Goal: Task Accomplishment & Management: Complete application form

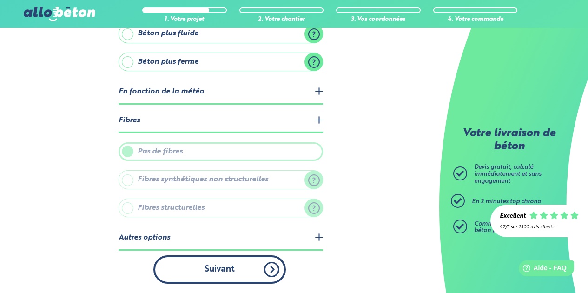
click at [213, 269] on button "Suivant" at bounding box center [219, 269] width 133 height 28
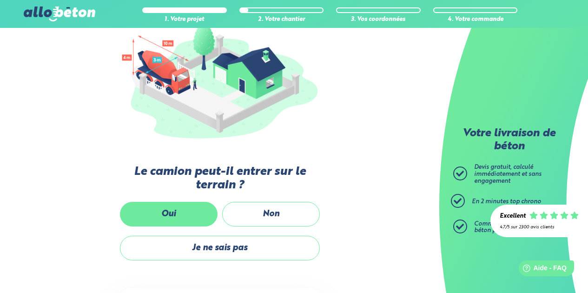
click at [176, 214] on label "Oui" at bounding box center [169, 214] width 98 height 25
click at [0, 0] on input "Oui" at bounding box center [0, 0] width 0 height 0
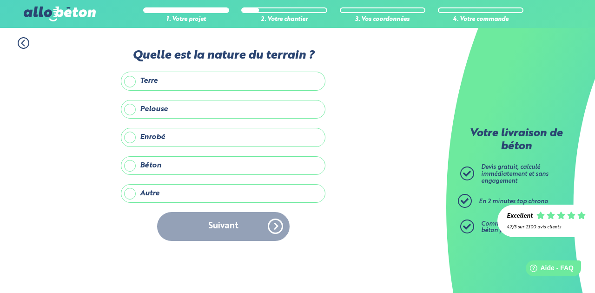
click at [133, 109] on label "Pelouse" at bounding box center [223, 109] width 205 height 19
click at [0, 0] on input "Pelouse" at bounding box center [0, 0] width 0 height 0
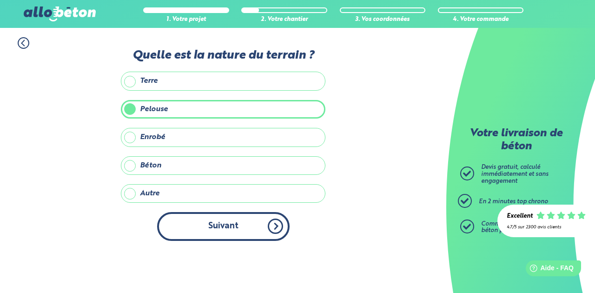
click at [225, 223] on button "Suivant" at bounding box center [223, 226] width 133 height 28
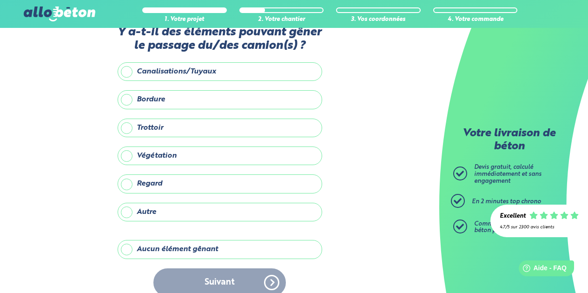
scroll to position [36, 0]
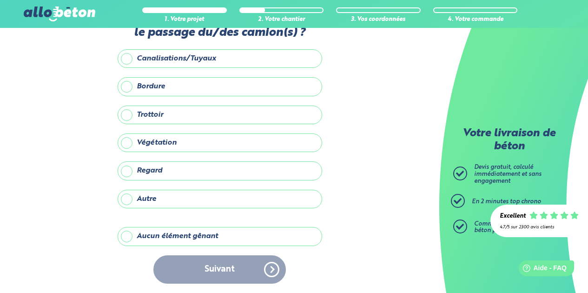
click at [123, 236] on label "Aucun élément gênant" at bounding box center [220, 236] width 205 height 19
click at [0, 0] on input "Aucun élément gênant" at bounding box center [0, 0] width 0 height 0
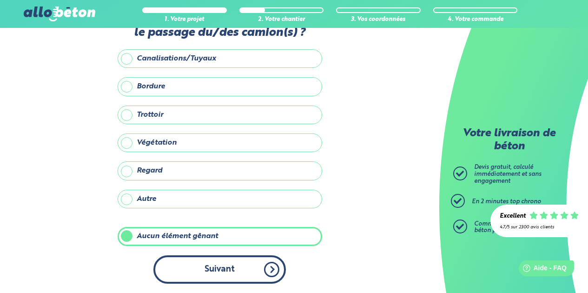
click at [215, 273] on button "Suivant" at bounding box center [219, 269] width 133 height 28
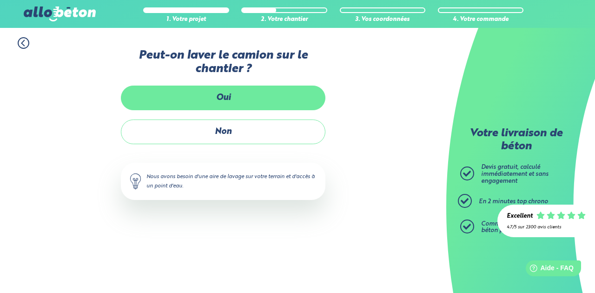
click at [217, 96] on label "Oui" at bounding box center [223, 98] width 205 height 25
click at [0, 0] on input "Oui" at bounding box center [0, 0] width 0 height 0
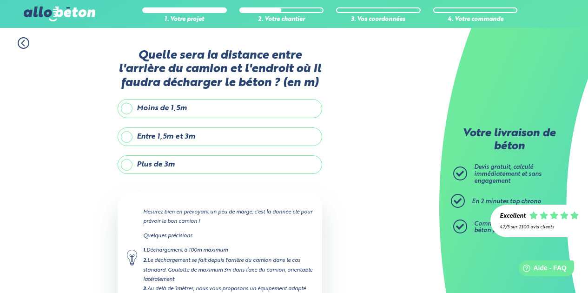
click at [126, 139] on label "Entre 1,5m et 3m" at bounding box center [220, 136] width 205 height 19
click at [0, 0] on input "Entre 1,5m et 3m" at bounding box center [0, 0] width 0 height 0
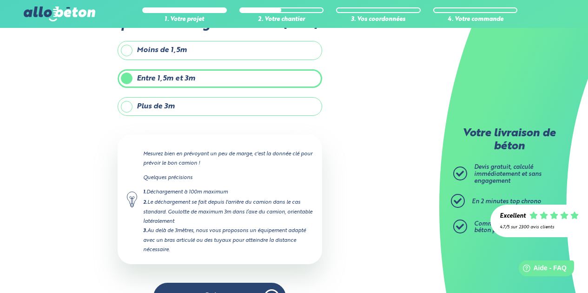
scroll to position [86, 0]
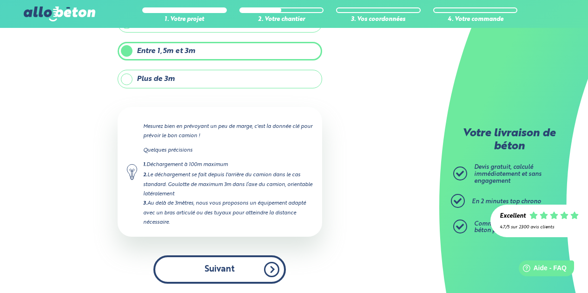
click at [215, 269] on button "Suivant" at bounding box center [219, 269] width 133 height 28
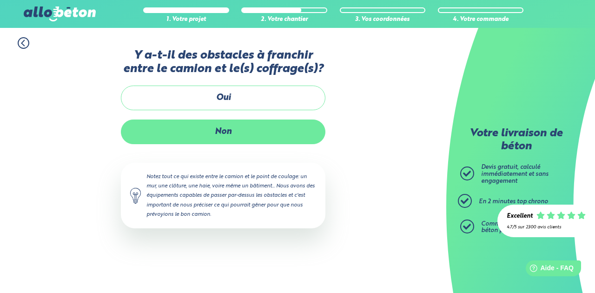
click at [218, 129] on label "Non" at bounding box center [223, 132] width 205 height 25
click at [0, 0] on input "Non" at bounding box center [0, 0] width 0 height 0
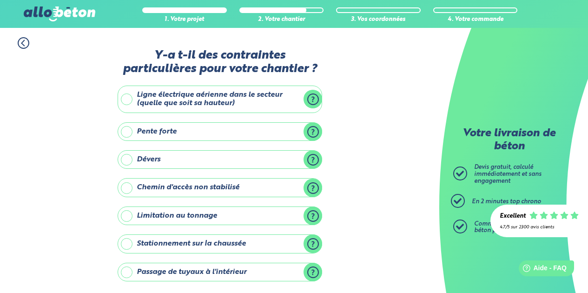
click at [314, 97] on label "Ligne électrique aérienne dans le secteur (quelle que soit sa hauteur)" at bounding box center [220, 99] width 205 height 27
click at [0, 0] on input "Ligne électrique aérienne dans le secteur (quelle que soit sa hauteur)" at bounding box center [0, 0] width 0 height 0
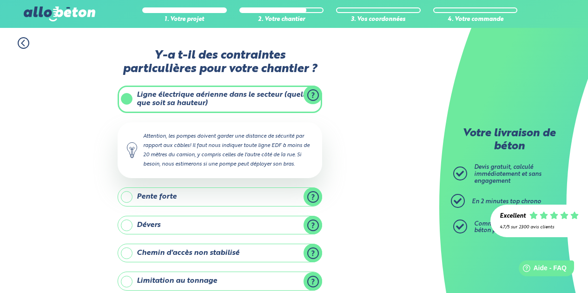
click at [274, 92] on label "Ligne électrique aérienne dans le secteur (quelle que soit sa hauteur)" at bounding box center [220, 99] width 205 height 27
click at [0, 0] on input "Ligne électrique aérienne dans le secteur (quelle que soit sa hauteur)" at bounding box center [0, 0] width 0 height 0
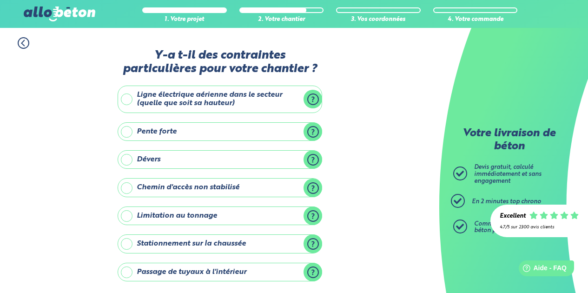
click at [127, 99] on label "Ligne électrique aérienne dans le secteur (quelle que soit sa hauteur)" at bounding box center [220, 99] width 205 height 27
click at [0, 0] on input "Ligne électrique aérienne dans le secteur (quelle que soit sa hauteur)" at bounding box center [0, 0] width 0 height 0
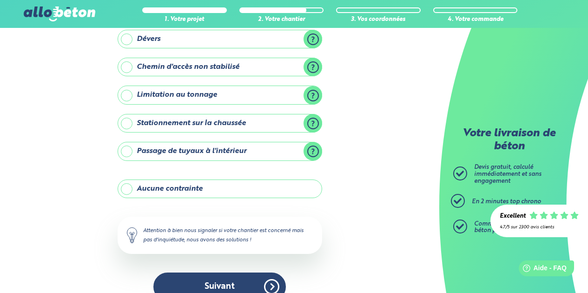
scroll to position [203, 0]
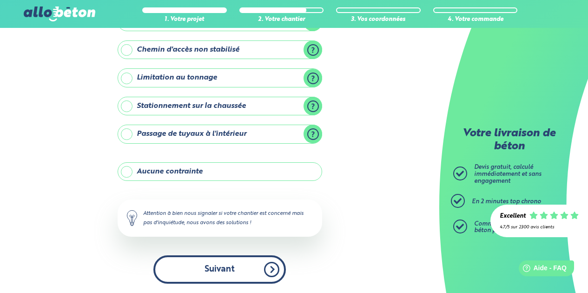
click at [208, 270] on button "Suivant" at bounding box center [219, 269] width 133 height 28
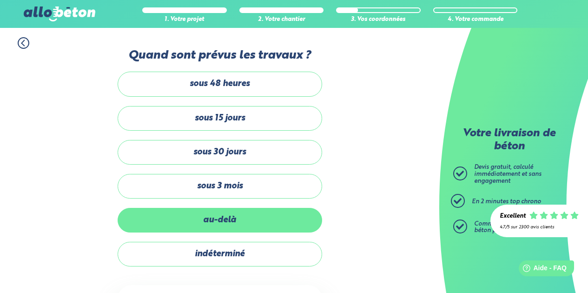
click at [205, 220] on label "au-delà" at bounding box center [220, 220] width 205 height 25
click at [0, 0] on input "au-delà" at bounding box center [0, 0] width 0 height 0
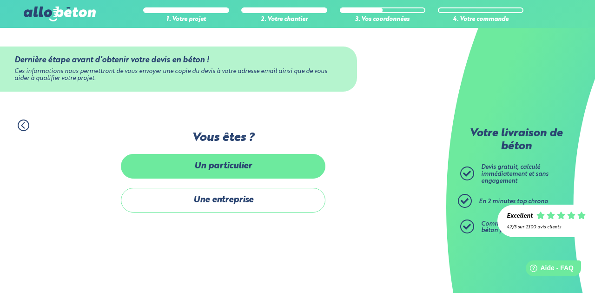
click at [227, 167] on label "Un particulier" at bounding box center [223, 166] width 205 height 25
click at [0, 0] on input "Un particulier" at bounding box center [0, 0] width 0 height 0
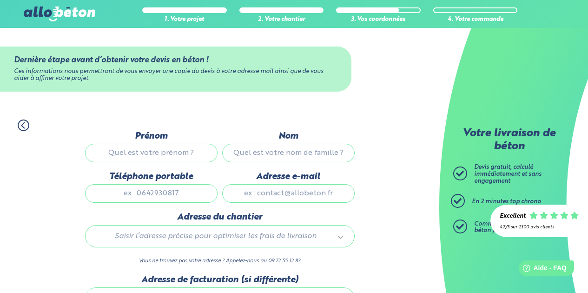
click at [160, 153] on input "Prénom" at bounding box center [151, 153] width 133 height 19
type input "[PERSON_NAME]"
type input "CLAIRAND"
type input "0688951583"
type input "[EMAIL_ADDRESS][DOMAIN_NAME]"
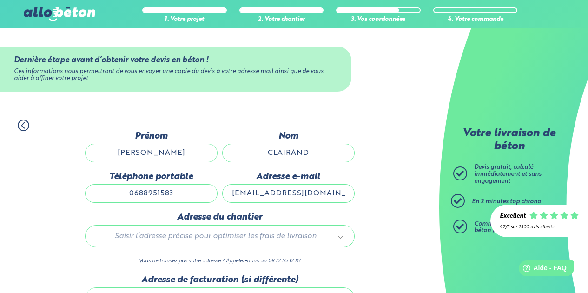
type input "15 square des mimosas"
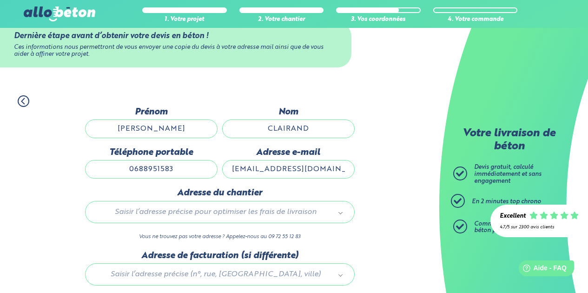
scroll to position [46, 0]
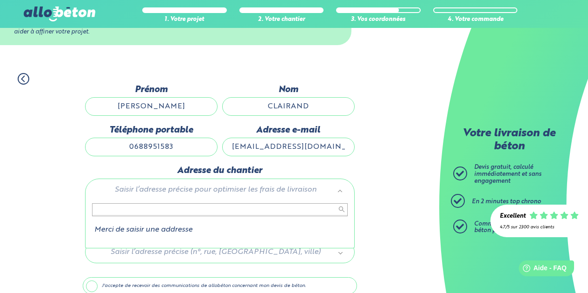
click at [163, 210] on input "text" at bounding box center [220, 209] width 256 height 13
click at [142, 210] on input "text" at bounding box center [220, 209] width 256 height 13
click at [159, 248] on div "Merci de saisir une addresse" at bounding box center [220, 224] width 270 height 50
type input "4"
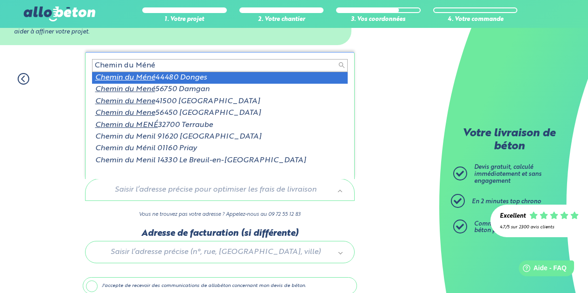
scroll to position [1, 0]
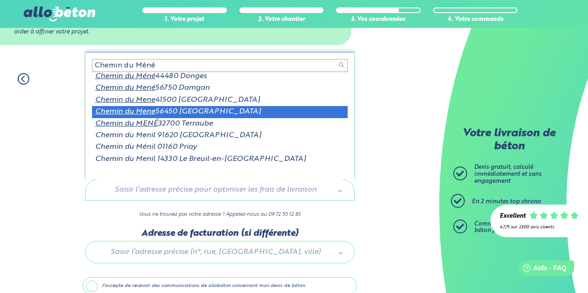
type input "Chemin du Méné"
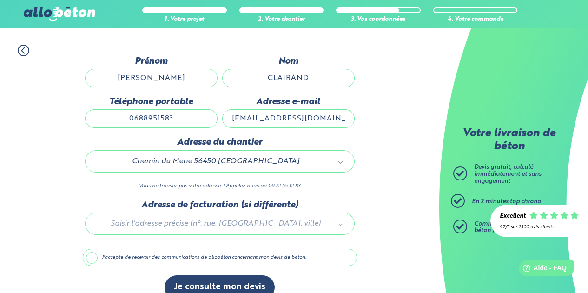
scroll to position [91, 0]
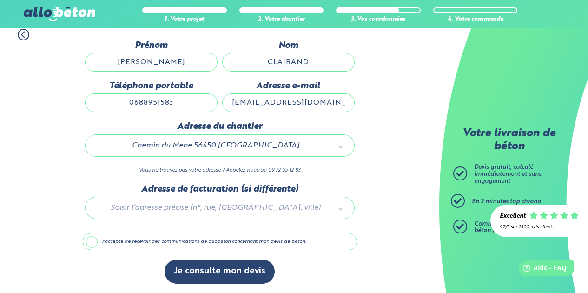
click at [202, 206] on div at bounding box center [220, 206] width 274 height 44
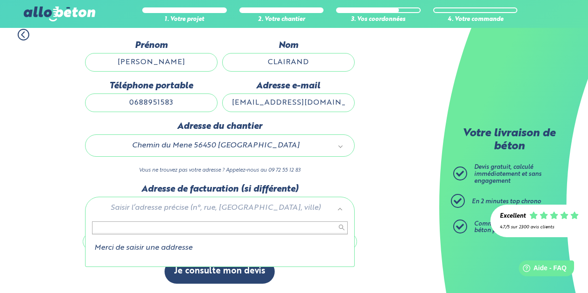
click at [185, 229] on input "text" at bounding box center [220, 227] width 256 height 13
click at [182, 229] on input "text" at bounding box center [220, 227] width 256 height 13
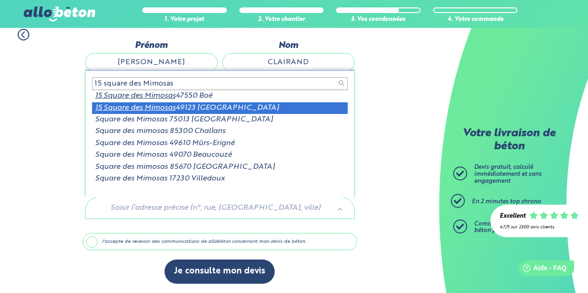
type input "15 square des Mimosas"
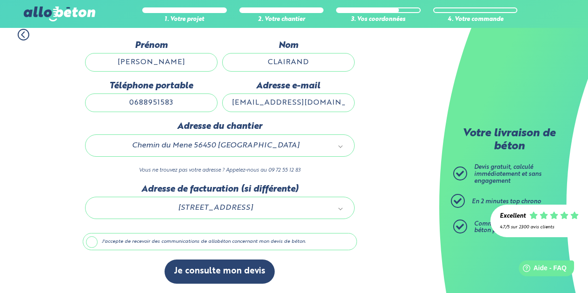
click at [93, 241] on label "J'accepte de recevoir des communications de allobéton concernant mon devis de b…" at bounding box center [220, 242] width 274 height 18
click at [0, 0] on input "J'accepte de recevoir des communications de allobéton concernant mon devis de b…" at bounding box center [0, 0] width 0 height 0
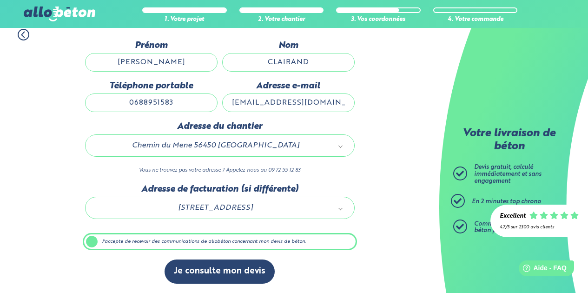
click at [213, 242] on label "J'accepte de recevoir des communications de allobéton concernant mon devis de b…" at bounding box center [220, 242] width 274 height 18
click at [0, 0] on input "J'accepte de recevoir des communications de allobéton concernant mon devis de b…" at bounding box center [0, 0] width 0 height 0
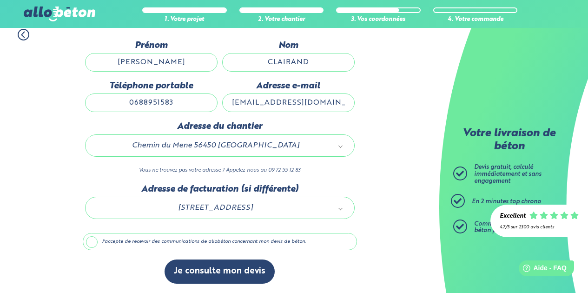
click at [93, 241] on label "J'accepte de recevoir des communications de allobéton concernant mon devis de b…" at bounding box center [220, 242] width 274 height 18
click at [0, 0] on input "J'accepte de recevoir des communications de allobéton concernant mon devis de b…" at bounding box center [0, 0] width 0 height 0
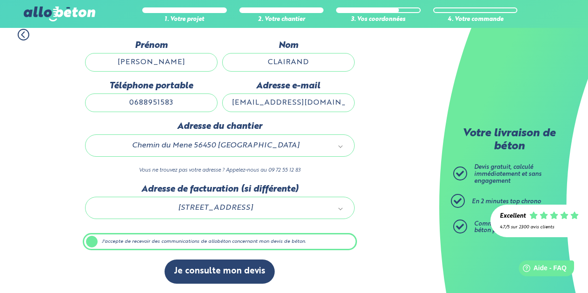
click at [93, 241] on label "J'accepte de recevoir des communications de allobéton concernant mon devis de b…" at bounding box center [220, 242] width 274 height 18
click at [0, 0] on input "J'accepte de recevoir des communications de allobéton concernant mon devis de b…" at bounding box center [0, 0] width 0 height 0
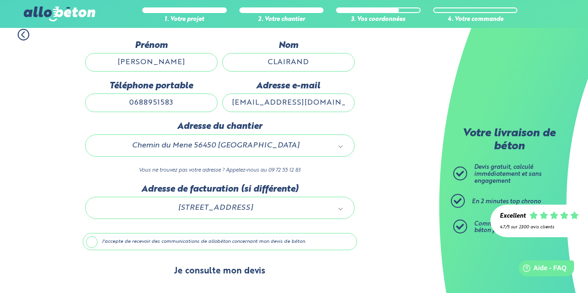
click at [200, 268] on button "Je consulte mon devis" at bounding box center [220, 271] width 110 height 24
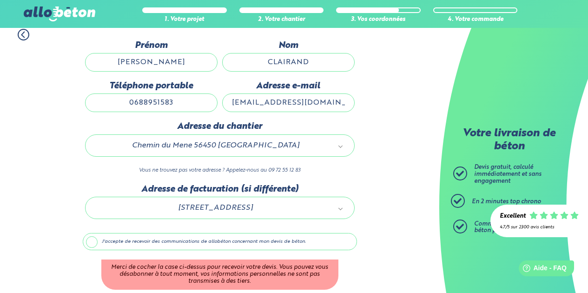
click at [96, 241] on label "J'accepte de recevoir des communications de allobéton concernant mon devis de b…" at bounding box center [220, 242] width 274 height 18
click at [0, 0] on input "J'accepte de recevoir des communications de allobéton concernant mon devis de b…" at bounding box center [0, 0] width 0 height 0
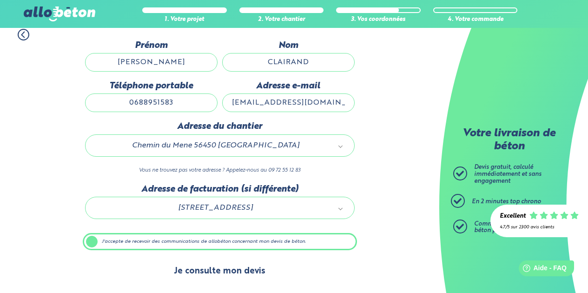
click at [207, 271] on button "Je consulte mon devis" at bounding box center [220, 271] width 110 height 24
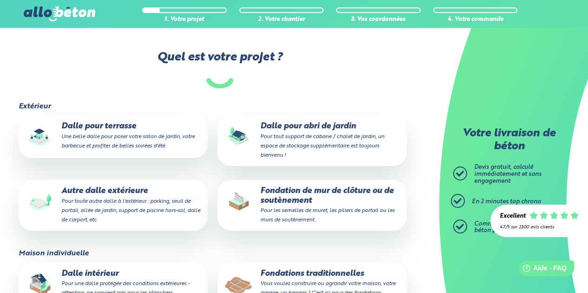
click at [296, 186] on p "Fondation de mur de clôture ou de soutènement Pour les semelles de muret, les p…" at bounding box center [312, 205] width 176 height 38
click at [0, 0] on input "Fondation de mur de clôture ou de soutènement Pour les semelles de muret, les p…" at bounding box center [0, 0] width 0 height 0
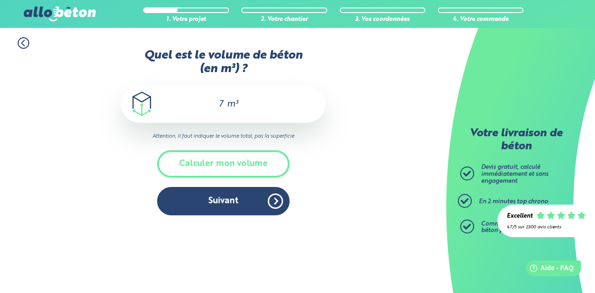
click at [259, 104] on div "7 m³" at bounding box center [223, 104] width 205 height 37
drag, startPoint x: 217, startPoint y: 103, endPoint x: 222, endPoint y: 103, distance: 5.6
click at [222, 103] on input "7" at bounding box center [217, 104] width 16 height 11
click at [222, 105] on input "7" at bounding box center [217, 104] width 16 height 11
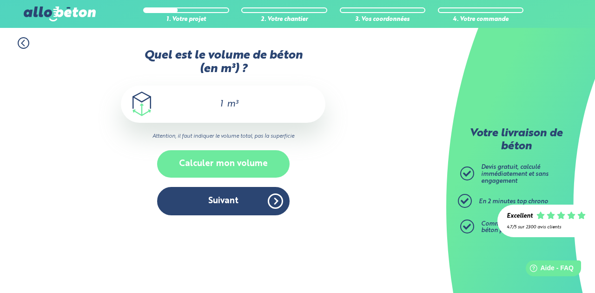
type input "1"
click at [221, 165] on button "Calculer mon volume" at bounding box center [223, 163] width 133 height 27
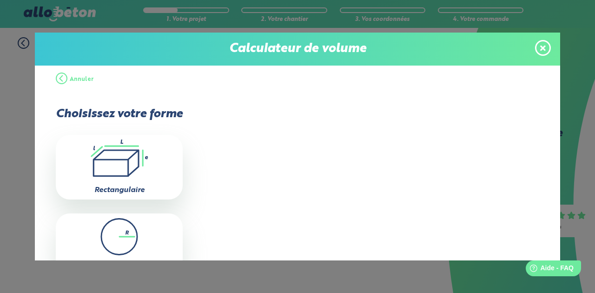
click at [543, 47] on icon at bounding box center [543, 48] width 6 height 6
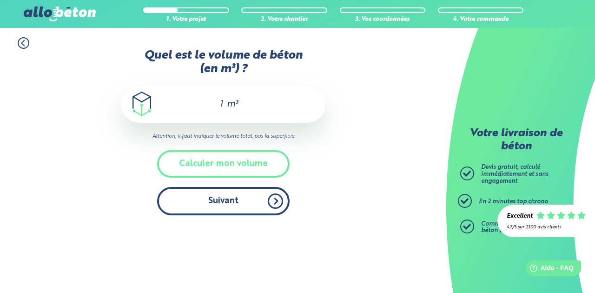
click at [217, 199] on button "Suivant" at bounding box center [223, 201] width 133 height 28
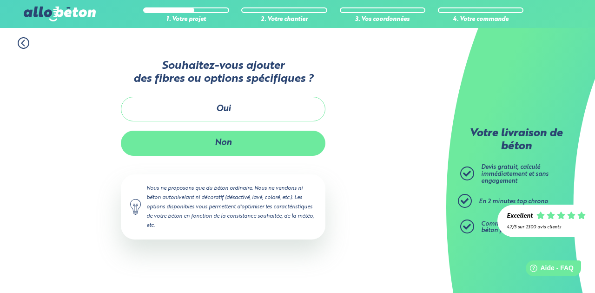
click at [220, 142] on button "Non" at bounding box center [223, 143] width 205 height 25
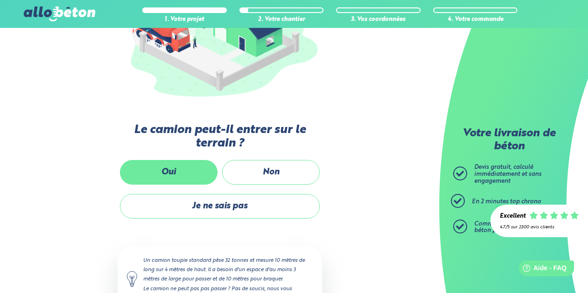
scroll to position [186, 0]
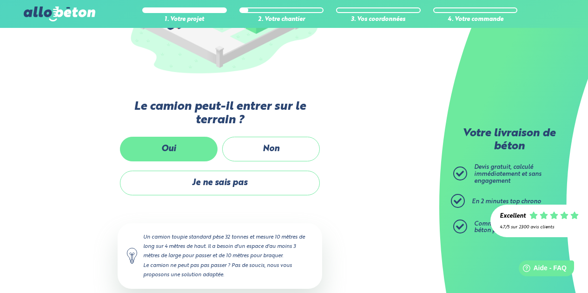
click at [167, 142] on label "Oui" at bounding box center [169, 149] width 98 height 25
click at [0, 0] on input "Oui" at bounding box center [0, 0] width 0 height 0
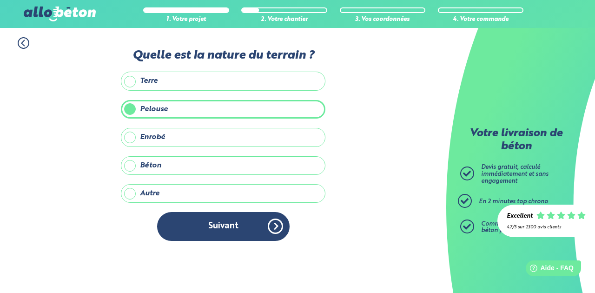
click at [129, 81] on label "Terre" at bounding box center [223, 81] width 205 height 19
click at [0, 0] on input "Terre" at bounding box center [0, 0] width 0 height 0
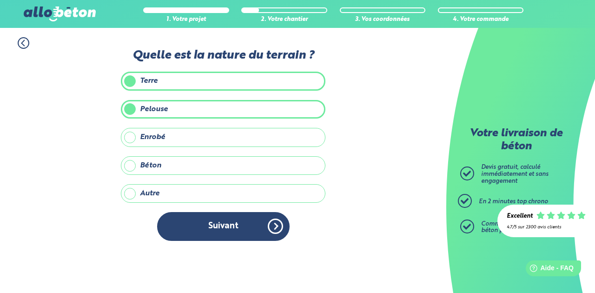
click at [138, 106] on label "Pelouse" at bounding box center [223, 109] width 205 height 19
click at [0, 0] on input "Pelouse" at bounding box center [0, 0] width 0 height 0
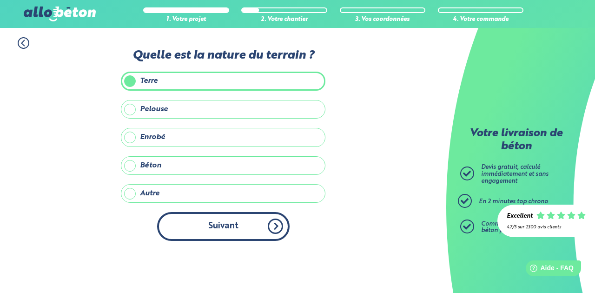
click at [227, 223] on button "Suivant" at bounding box center [223, 226] width 133 height 28
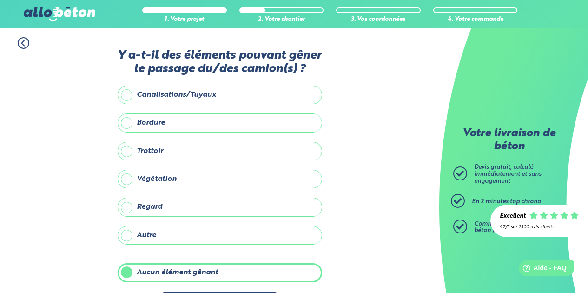
scroll to position [36, 0]
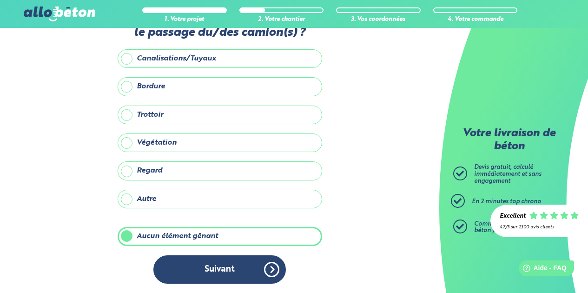
click at [163, 235] on label "Aucun élément gênant" at bounding box center [220, 236] width 205 height 19
click at [0, 0] on input "Aucun élément gênant" at bounding box center [0, 0] width 0 height 0
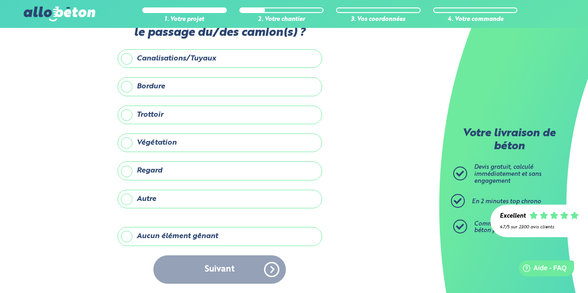
click at [216, 270] on div "Suivant" at bounding box center [220, 269] width 205 height 28
click at [270, 267] on div "Suivant" at bounding box center [220, 269] width 205 height 28
click at [123, 237] on label "Aucun élément gênant" at bounding box center [220, 236] width 205 height 19
click at [0, 0] on input "Aucun élément gênant" at bounding box center [0, 0] width 0 height 0
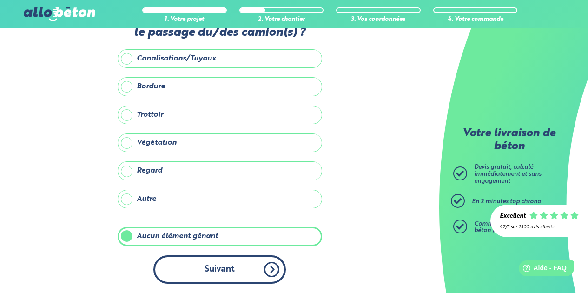
click at [214, 266] on button "Suivant" at bounding box center [219, 269] width 133 height 28
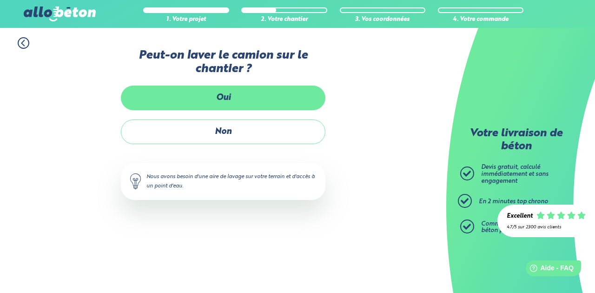
click at [215, 98] on label "Oui" at bounding box center [223, 98] width 205 height 25
click at [0, 0] on input "Oui" at bounding box center [0, 0] width 0 height 0
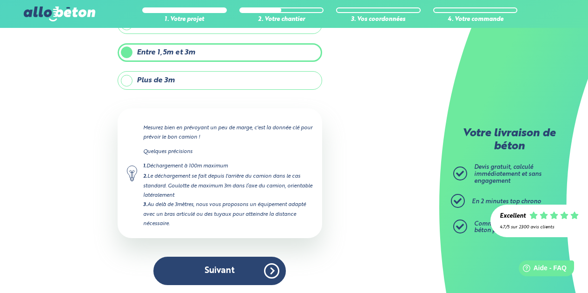
scroll to position [86, 0]
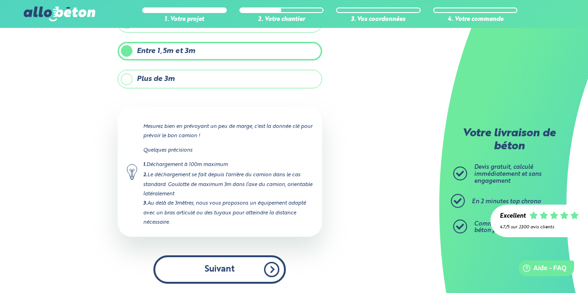
click at [235, 269] on button "Suivant" at bounding box center [219, 269] width 133 height 28
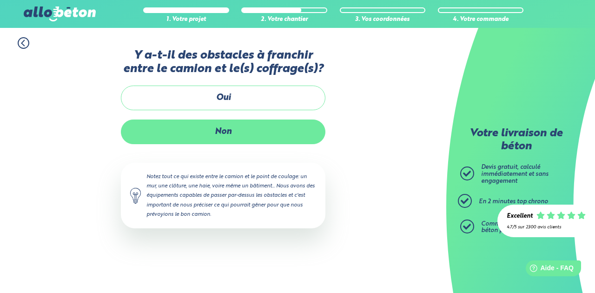
click at [220, 132] on label "Non" at bounding box center [223, 132] width 205 height 25
click at [0, 0] on input "Non" at bounding box center [0, 0] width 0 height 0
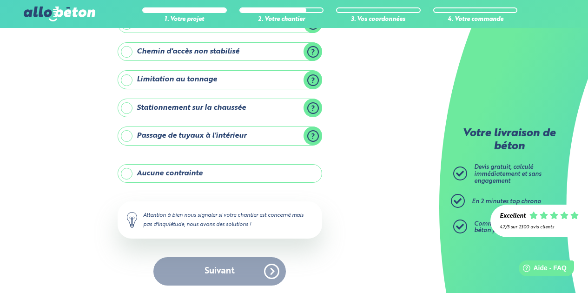
scroll to position [203, 0]
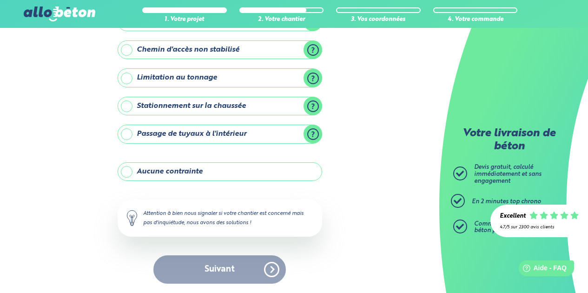
click at [175, 173] on label "Aucune contrainte" at bounding box center [220, 171] width 205 height 19
click at [0, 0] on input "Aucune contrainte" at bounding box center [0, 0] width 0 height 0
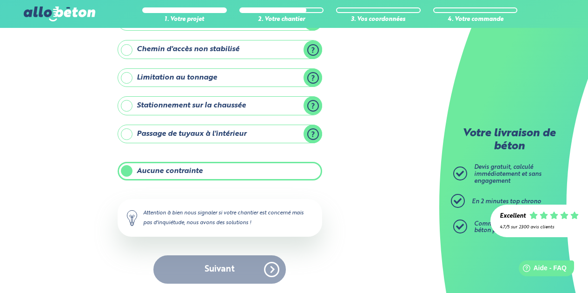
scroll to position [138, 0]
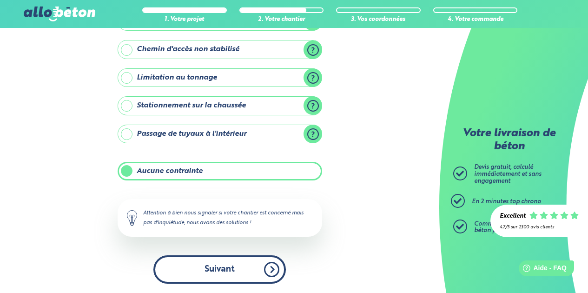
click at [225, 275] on button "Suivant" at bounding box center [219, 269] width 133 height 28
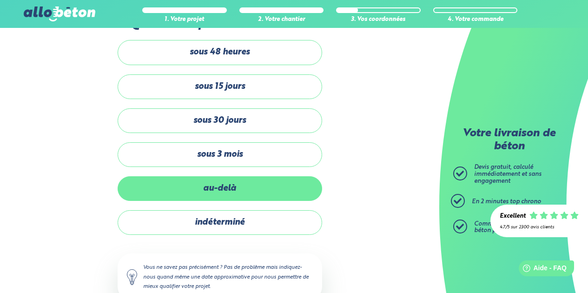
scroll to position [46, 0]
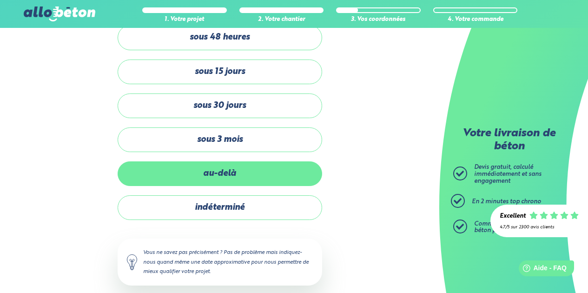
click at [181, 170] on label "au-delà" at bounding box center [220, 173] width 205 height 25
click at [0, 0] on input "au-delà" at bounding box center [0, 0] width 0 height 0
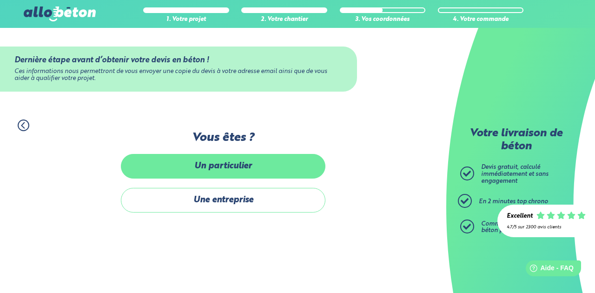
click at [192, 165] on label "Un particulier" at bounding box center [223, 166] width 205 height 25
click at [0, 0] on input "Un particulier" at bounding box center [0, 0] width 0 height 0
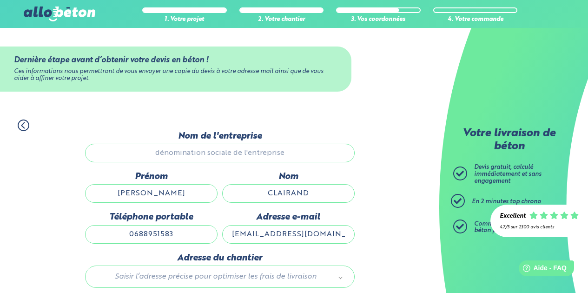
click at [206, 153] on input "Nom de l'entreprise" at bounding box center [220, 153] width 270 height 19
click at [191, 192] on input "[PERSON_NAME]" at bounding box center [151, 193] width 133 height 19
click at [221, 173] on div "Nom CLAIRAND" at bounding box center [288, 192] width 137 height 40
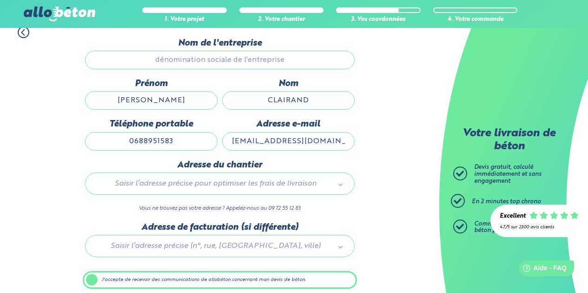
scroll to position [131, 0]
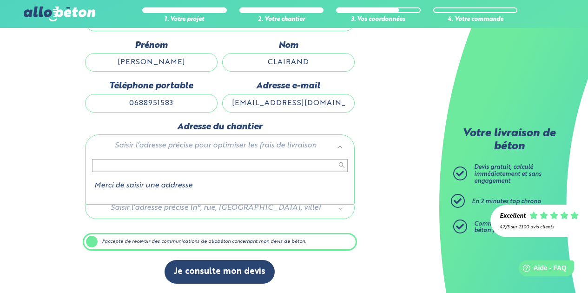
click at [144, 166] on input "text" at bounding box center [220, 165] width 256 height 13
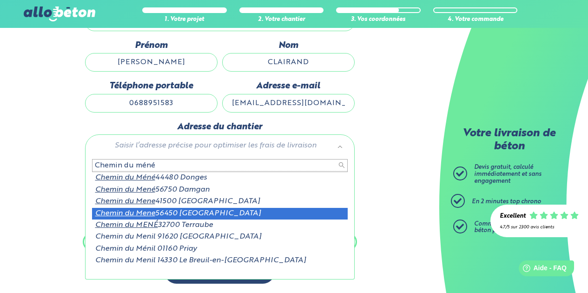
type input "Chemin du méné"
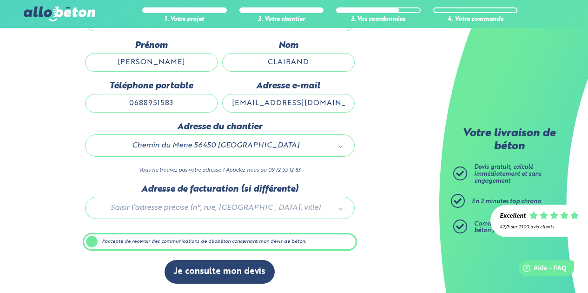
click at [196, 202] on div at bounding box center [220, 206] width 274 height 44
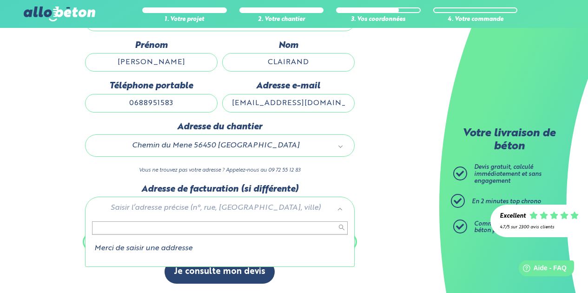
click at [152, 226] on input "text" at bounding box center [220, 227] width 256 height 13
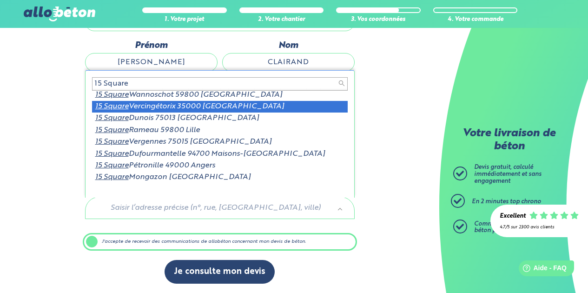
scroll to position [0, 0]
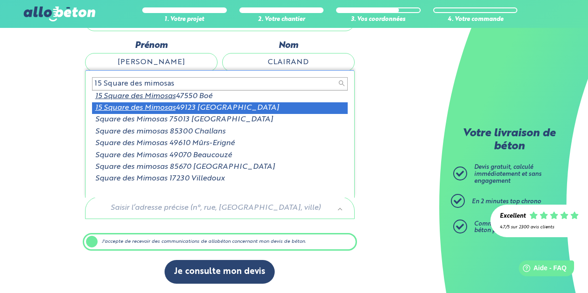
type input "15 Square des mimosas"
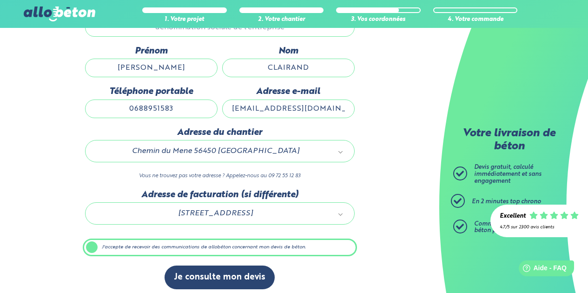
scroll to position [131, 0]
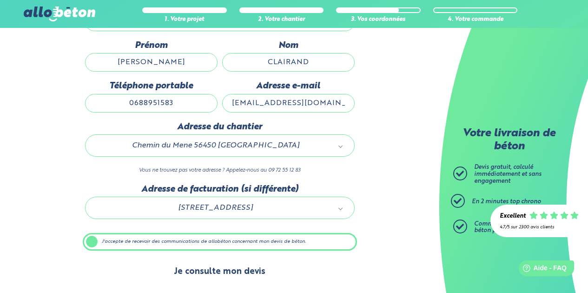
click at [219, 272] on button "Je consulte mon devis" at bounding box center [220, 272] width 110 height 24
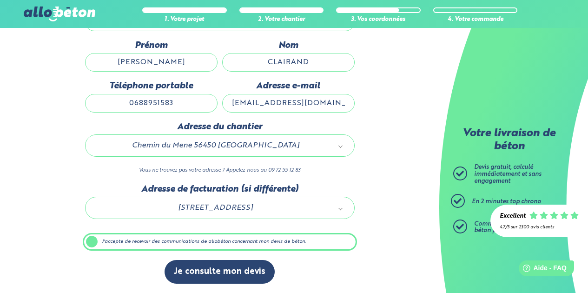
click at [93, 240] on label "J'accepte de recevoir des communications de allobéton concernant mon devis de b…" at bounding box center [220, 242] width 274 height 18
click at [0, 0] on input "J'accepte de recevoir des communications de allobéton concernant mon devis de b…" at bounding box center [0, 0] width 0 height 0
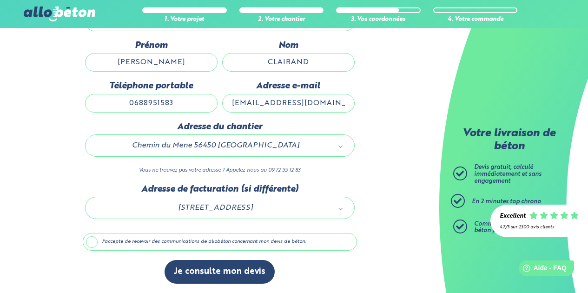
click at [94, 243] on label "J'accepte de recevoir des communications de allobéton concernant mon devis de b…" at bounding box center [220, 242] width 274 height 18
click at [0, 0] on input "J'accepte de recevoir des communications de allobéton concernant mon devis de b…" at bounding box center [0, 0] width 0 height 0
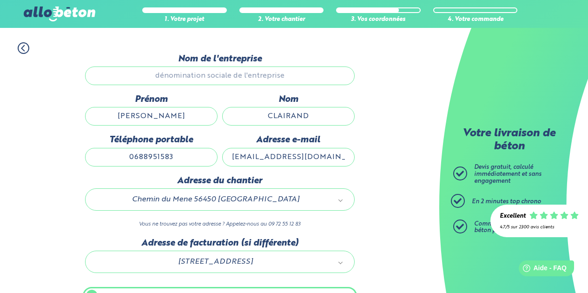
scroll to position [0, 0]
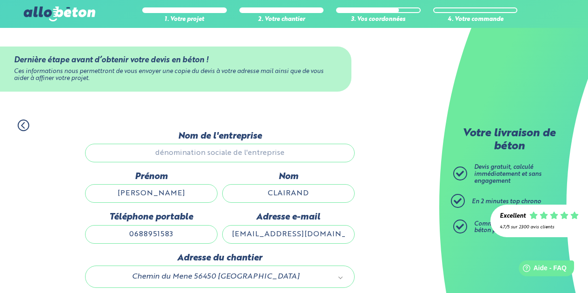
click at [228, 155] on input "Nom de l'entreprise" at bounding box center [220, 153] width 270 height 19
click at [23, 126] on icon at bounding box center [24, 126] width 12 height 12
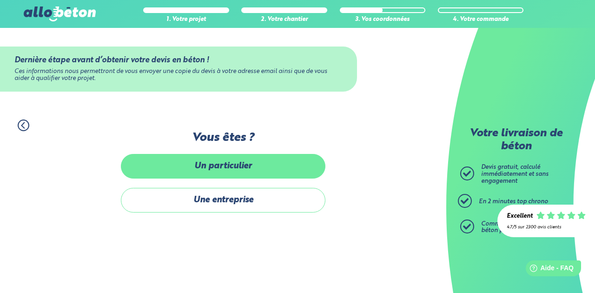
click at [222, 172] on label "Un particulier" at bounding box center [223, 166] width 205 height 25
click at [0, 0] on input "Un particulier" at bounding box center [0, 0] width 0 height 0
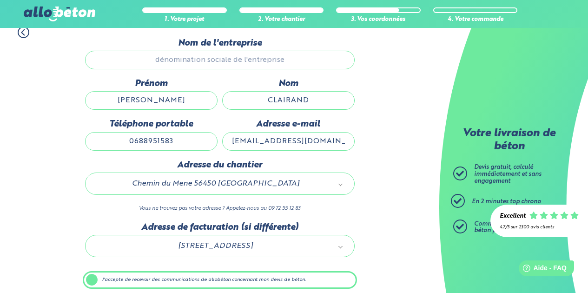
scroll to position [131, 0]
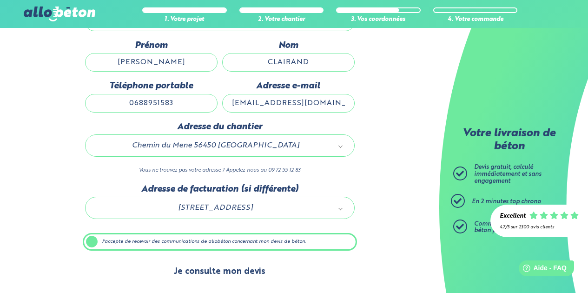
click at [209, 272] on button "Je consulte mon devis" at bounding box center [220, 272] width 110 height 24
click at [249, 272] on button "Je consulte mon devis" at bounding box center [220, 272] width 110 height 24
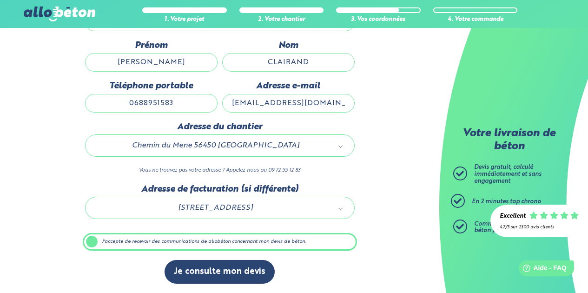
click at [120, 241] on label "J'accepte de recevoir des communications de allobéton concernant mon devis de b…" at bounding box center [220, 242] width 274 height 18
click at [0, 0] on input "J'accepte de recevoir des communications de allobéton concernant mon devis de b…" at bounding box center [0, 0] width 0 height 0
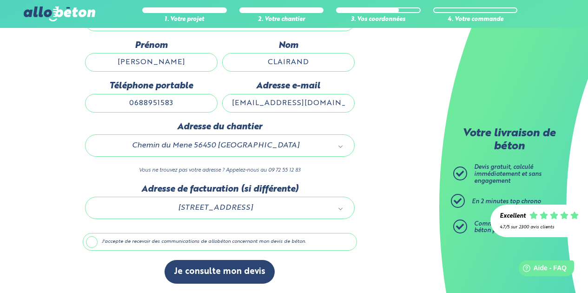
click at [90, 242] on label "J'accepte de recevoir des communications de allobéton concernant mon devis de b…" at bounding box center [220, 242] width 274 height 18
click at [0, 0] on input "J'accepte de recevoir des communications de allobéton concernant mon devis de b…" at bounding box center [0, 0] width 0 height 0
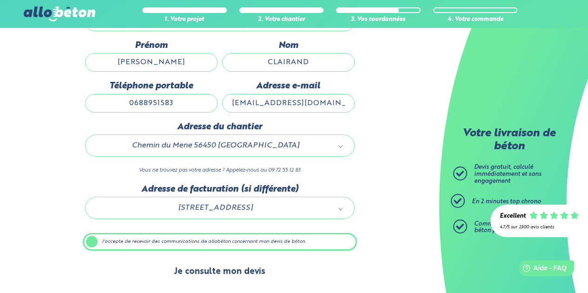
click at [253, 272] on button "Je consulte mon devis" at bounding box center [220, 272] width 110 height 24
click at [232, 272] on button "Je consulte mon devis" at bounding box center [220, 272] width 110 height 24
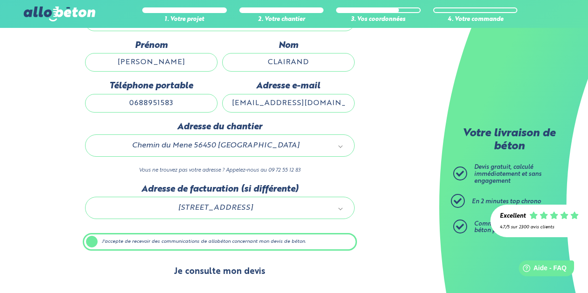
click at [232, 272] on button "Je consulte mon devis" at bounding box center [220, 272] width 110 height 24
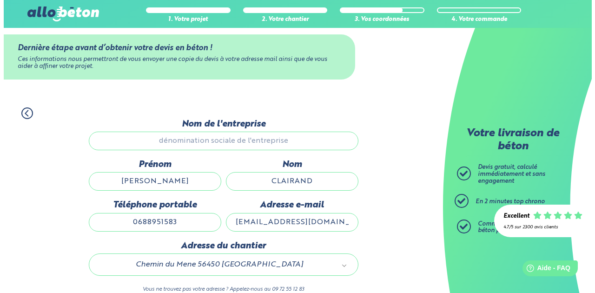
scroll to position [0, 0]
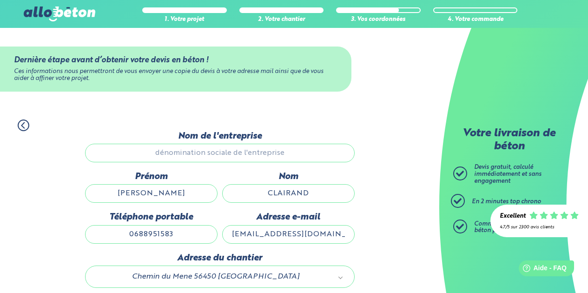
click at [22, 125] on icon at bounding box center [22, 125] width 3 height 6
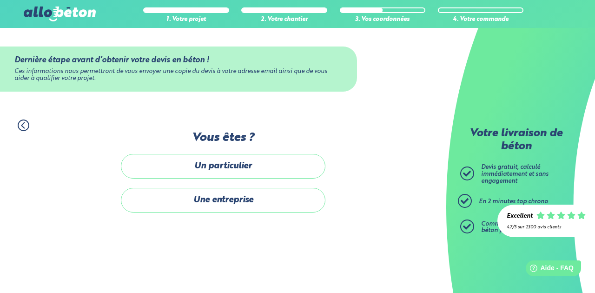
click at [22, 125] on icon at bounding box center [23, 125] width 3 height 6
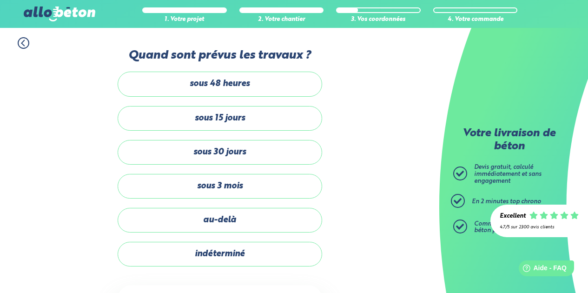
click at [24, 45] on icon at bounding box center [24, 43] width 12 height 12
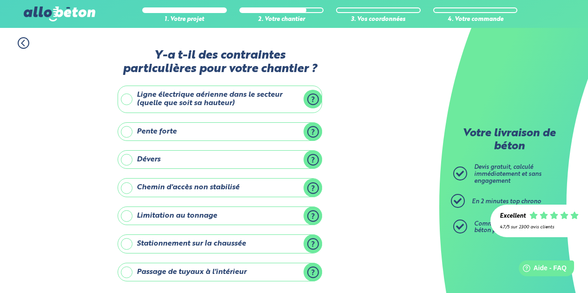
click at [23, 43] on icon at bounding box center [24, 43] width 12 height 12
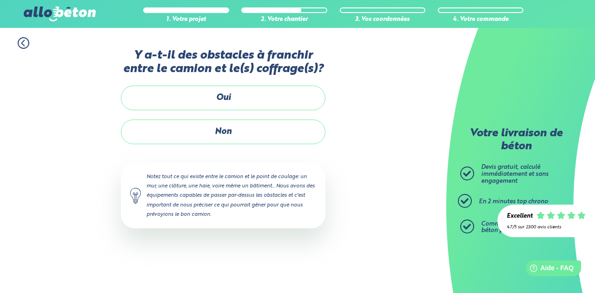
click at [24, 42] on icon at bounding box center [24, 43] width 12 height 12
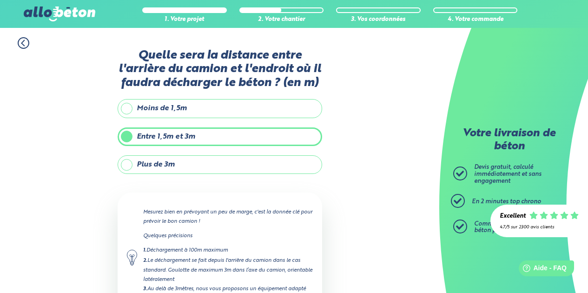
click at [22, 42] on icon at bounding box center [22, 43] width 3 height 6
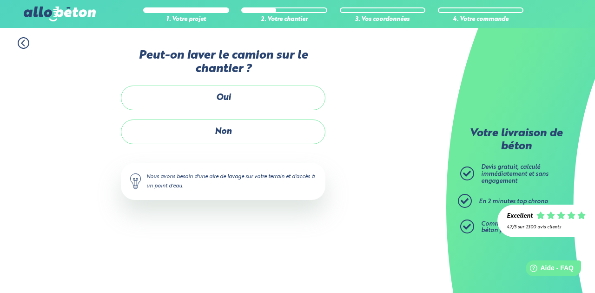
click at [24, 42] on icon at bounding box center [24, 43] width 12 height 12
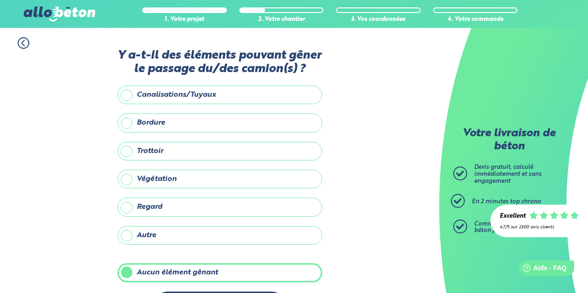
click at [24, 44] on icon at bounding box center [24, 43] width 12 height 12
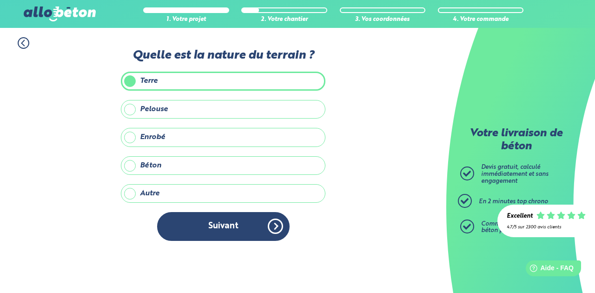
click at [23, 41] on icon at bounding box center [24, 43] width 12 height 12
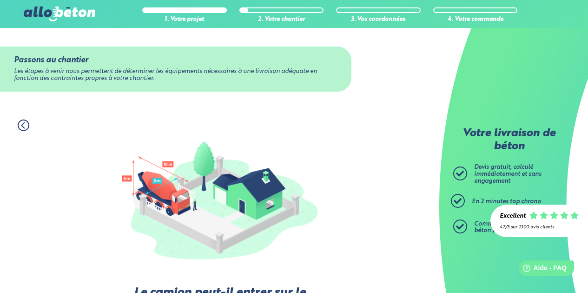
click at [21, 125] on icon at bounding box center [24, 126] width 12 height 12
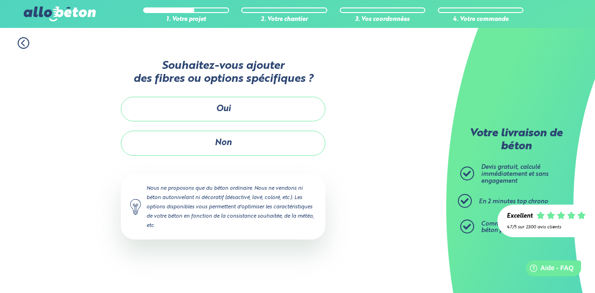
click at [20, 40] on icon at bounding box center [24, 43] width 12 height 12
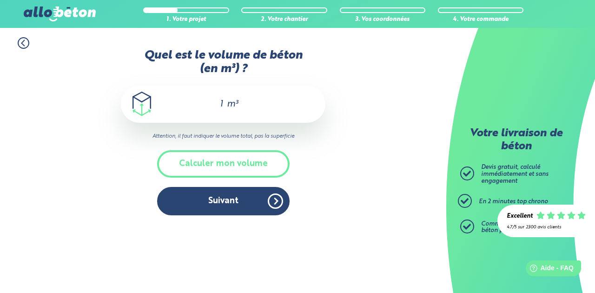
click at [224, 104] on input "1" at bounding box center [217, 104] width 16 height 11
drag, startPoint x: 225, startPoint y: 103, endPoint x: 207, endPoint y: 103, distance: 17.2
click at [207, 103] on div "1 m³" at bounding box center [223, 104] width 205 height 37
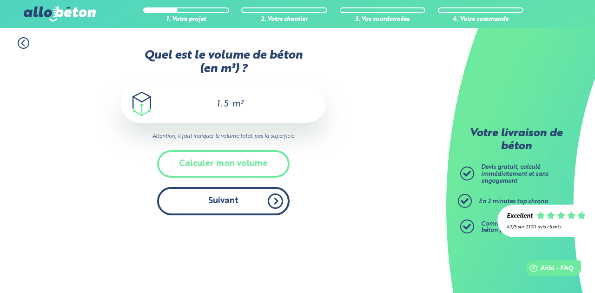
type input "1.5"
click at [216, 202] on button "Suivant" at bounding box center [223, 201] width 133 height 28
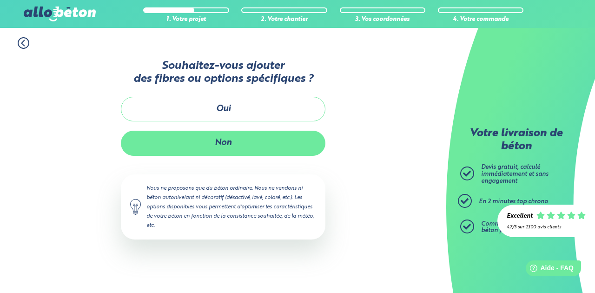
click at [221, 145] on button "Non" at bounding box center [223, 143] width 205 height 25
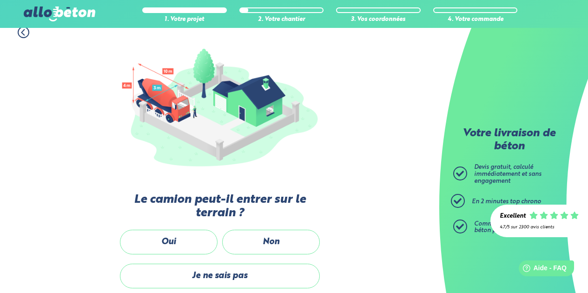
scroll to position [151, 0]
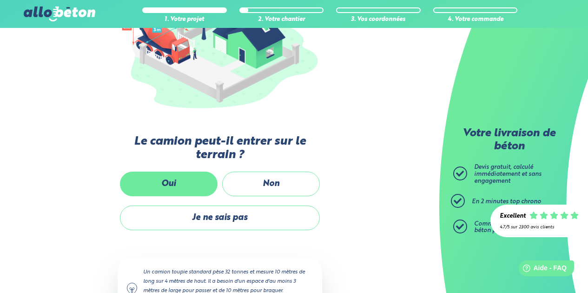
click at [172, 179] on label "Oui" at bounding box center [169, 184] width 98 height 25
click at [0, 0] on input "Oui" at bounding box center [0, 0] width 0 height 0
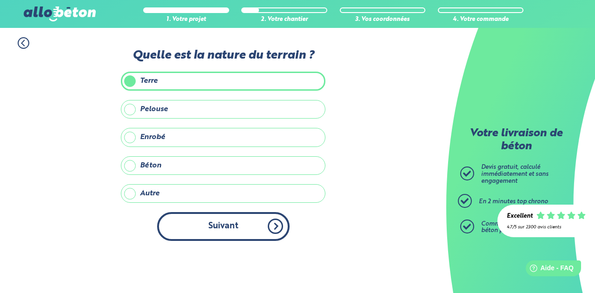
click at [219, 225] on button "Suivant" at bounding box center [223, 226] width 133 height 28
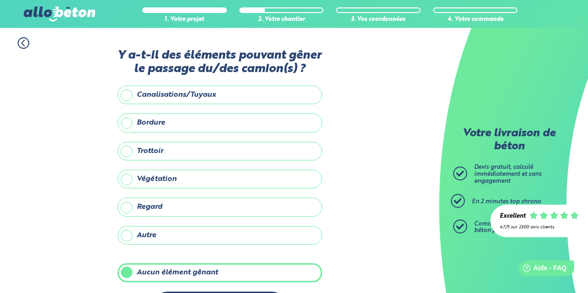
scroll to position [36, 0]
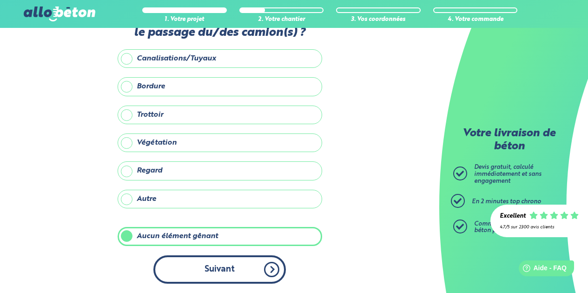
click at [205, 268] on button "Suivant" at bounding box center [219, 269] width 133 height 28
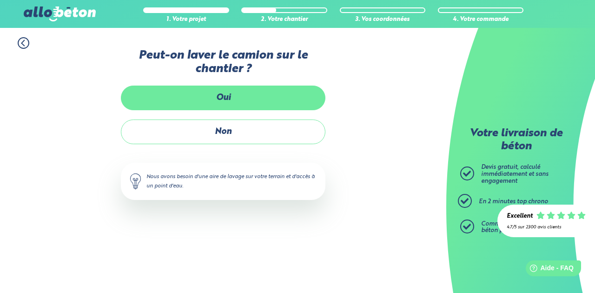
click at [206, 93] on label "Oui" at bounding box center [223, 98] width 205 height 25
click at [0, 0] on input "Oui" at bounding box center [0, 0] width 0 height 0
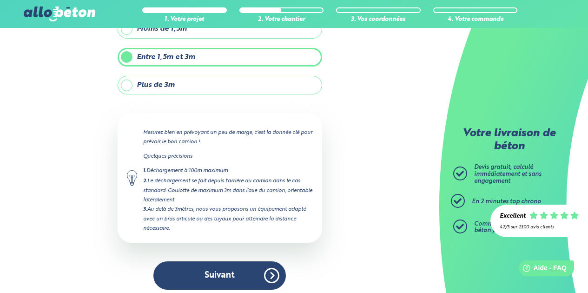
scroll to position [86, 0]
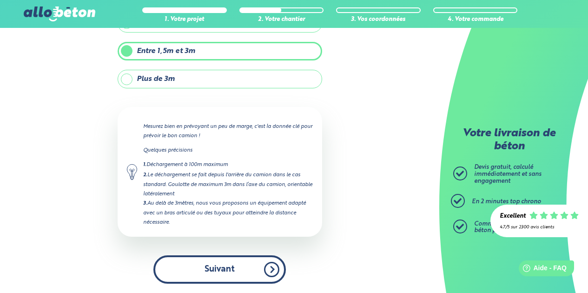
click at [194, 264] on button "Suivant" at bounding box center [219, 269] width 133 height 28
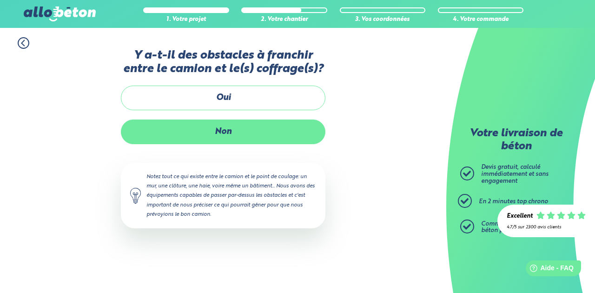
click at [216, 135] on label "Non" at bounding box center [223, 132] width 205 height 25
click at [0, 0] on input "Non" at bounding box center [0, 0] width 0 height 0
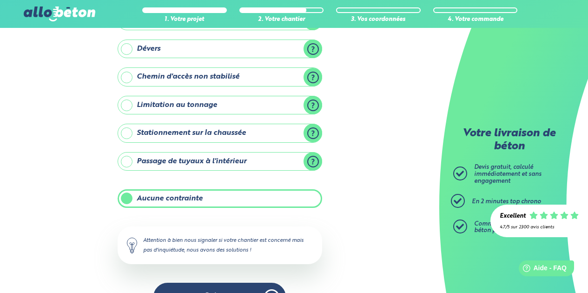
scroll to position [138, 0]
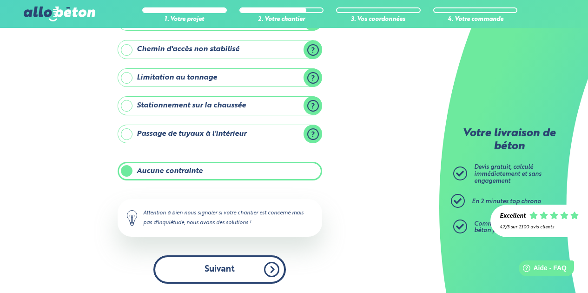
click at [220, 269] on button "Suivant" at bounding box center [219, 269] width 133 height 28
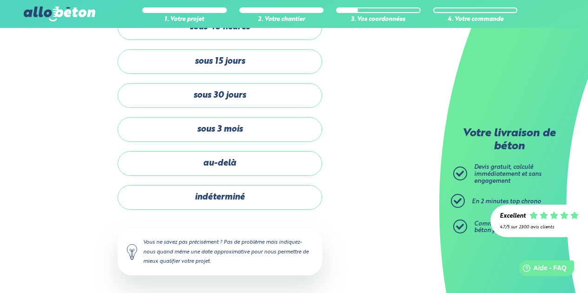
scroll to position [58, 0]
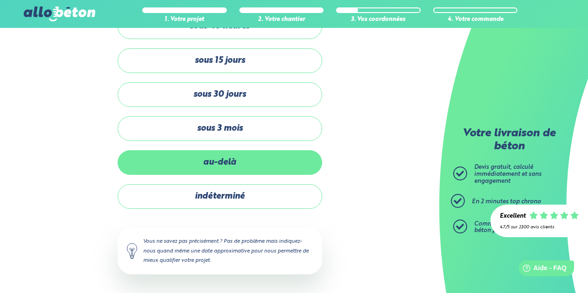
click at [191, 163] on label "au-delà" at bounding box center [220, 162] width 205 height 25
click at [0, 0] on input "au-delà" at bounding box center [0, 0] width 0 height 0
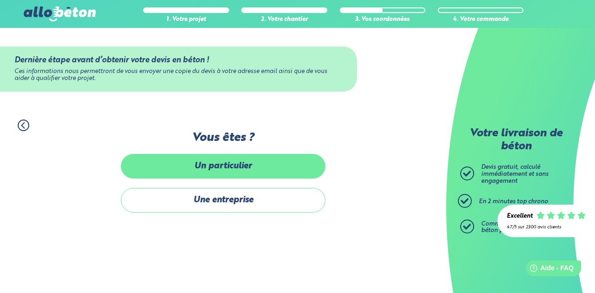
click at [231, 161] on label "Un particulier" at bounding box center [223, 166] width 205 height 25
click at [0, 0] on input "Un particulier" at bounding box center [0, 0] width 0 height 0
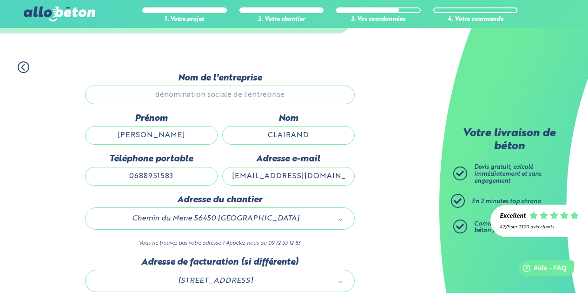
scroll to position [93, 0]
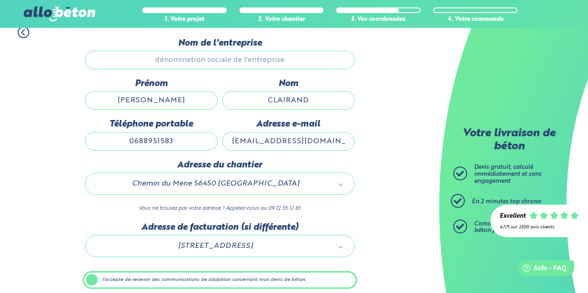
drag, startPoint x: 140, startPoint y: 140, endPoint x: 182, endPoint y: 141, distance: 41.9
click at [182, 141] on input "0688951583" at bounding box center [151, 141] width 133 height 19
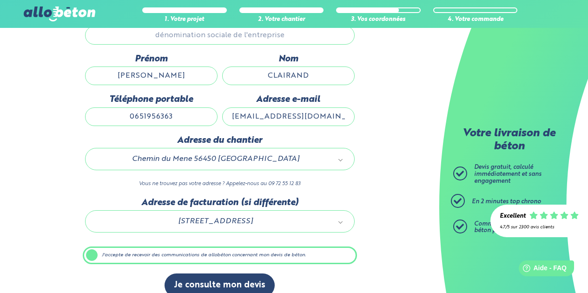
scroll to position [131, 0]
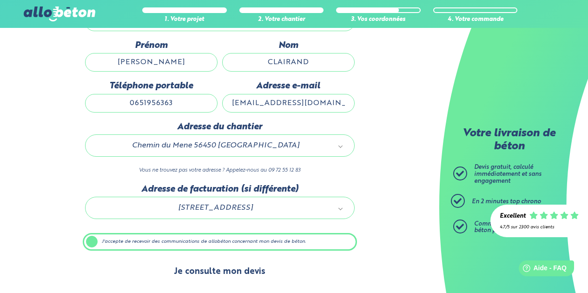
type input "0651956363"
click at [203, 272] on button "Je consulte mon devis" at bounding box center [220, 272] width 110 height 24
click at [213, 268] on button "Je consulte mon devis" at bounding box center [220, 272] width 110 height 24
click at [236, 274] on button "Je consulte mon devis" at bounding box center [220, 272] width 110 height 24
drag, startPoint x: 229, startPoint y: 274, endPoint x: 217, endPoint y: 267, distance: 14.4
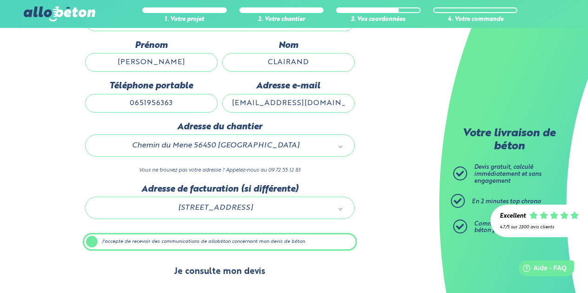
click at [217, 267] on button "Je consulte mon devis" at bounding box center [220, 272] width 110 height 24
click at [216, 273] on button "Je consulte mon devis" at bounding box center [220, 272] width 110 height 24
click at [215, 273] on button "Je consulte mon devis" at bounding box center [220, 272] width 110 height 24
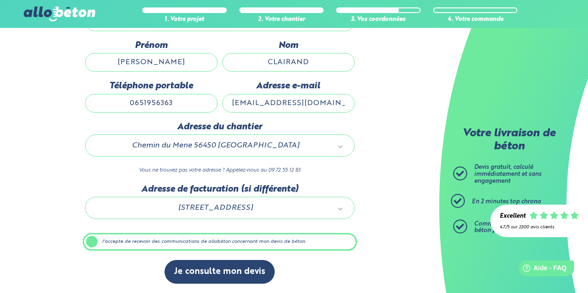
click at [78, 239] on div "1. Votre projet 2. Votre chantier 3. Vos coordonnées 4. Votre commande Dernière…" at bounding box center [219, 136] width 439 height 314
click at [406, 229] on div "1. Votre projet 2. Votre chantier 3. Vos coordonnées 4. Votre commande Dernière…" at bounding box center [219, 136] width 439 height 314
click at [93, 242] on label "J'accepte de recevoir des communications de allobéton concernant mon devis de b…" at bounding box center [220, 242] width 274 height 18
click at [0, 0] on input "J'accepte de recevoir des communications de allobéton concernant mon devis de b…" at bounding box center [0, 0] width 0 height 0
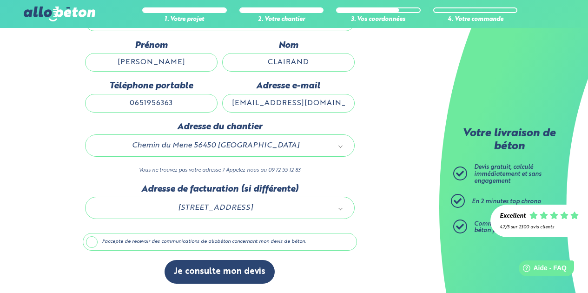
click at [96, 242] on label "J'accepte de recevoir des communications de allobéton concernant mon devis de b…" at bounding box center [220, 242] width 274 height 18
click at [0, 0] on input "J'accepte de recevoir des communications de allobéton concernant mon devis de b…" at bounding box center [0, 0] width 0 height 0
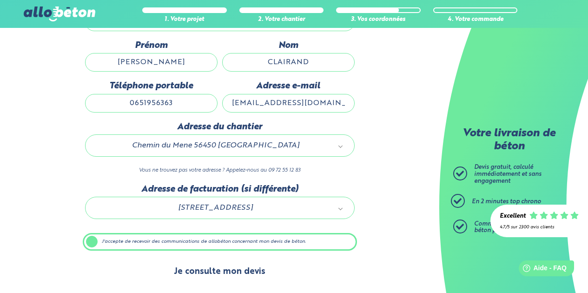
click at [211, 271] on button "Je consulte mon devis" at bounding box center [220, 272] width 110 height 24
click at [211, 274] on button "Je consulte mon devis" at bounding box center [220, 272] width 110 height 24
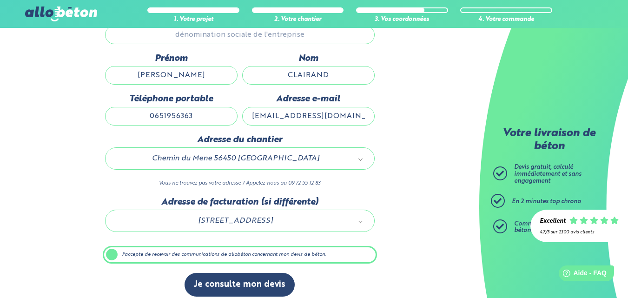
scroll to position [126, 0]
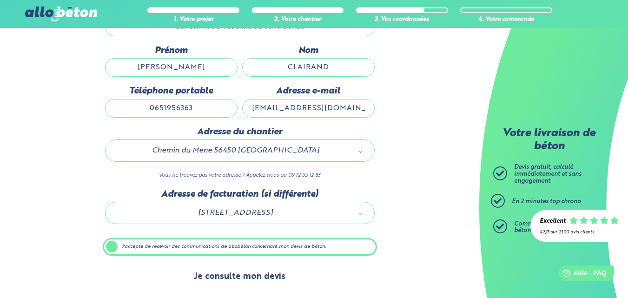
click at [229, 273] on button "Je consulte mon devis" at bounding box center [240, 277] width 110 height 24
drag, startPoint x: 228, startPoint y: 279, endPoint x: 221, endPoint y: 279, distance: 7.0
click at [221, 279] on button "Je consulte mon devis" at bounding box center [240, 277] width 110 height 24
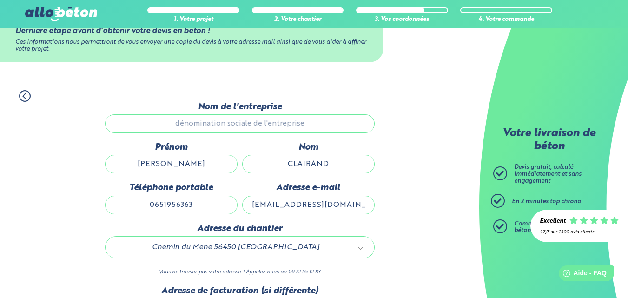
scroll to position [80, 0]
